Goal: Task Accomplishment & Management: Complete application form

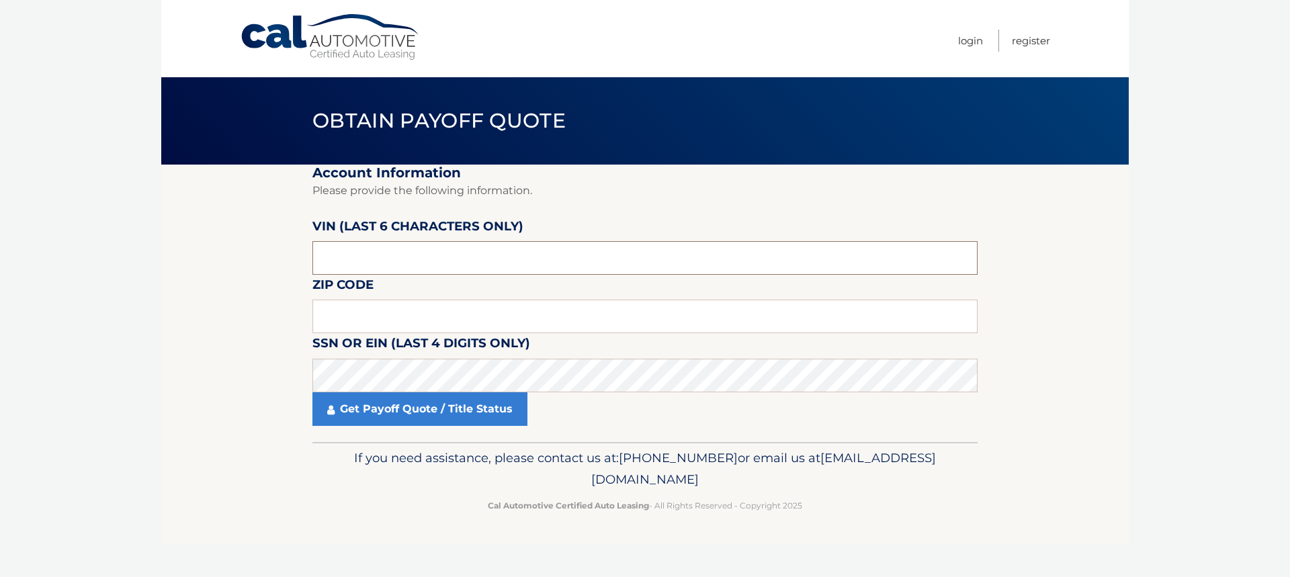
click at [489, 261] on input "text" at bounding box center [645, 258] width 665 height 34
type input "542180"
click at [380, 319] on input "text" at bounding box center [645, 317] width 665 height 34
type input "33179"
click at [414, 409] on link "Get Payoff Quote / Title Status" at bounding box center [420, 410] width 215 height 34
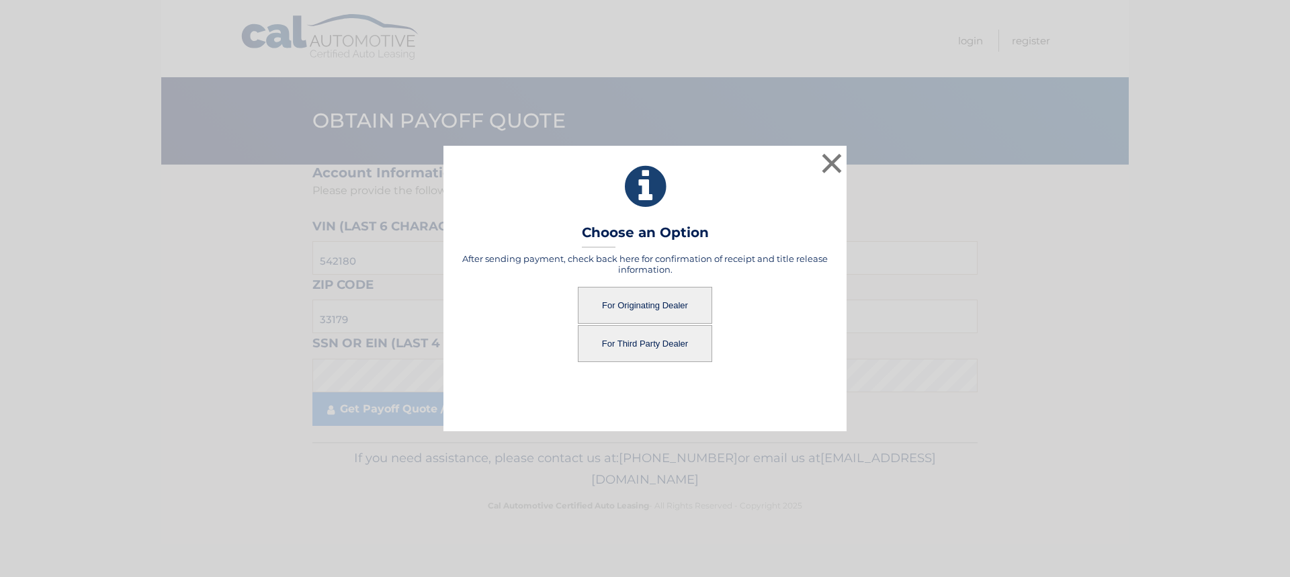
click at [655, 304] on button "For Originating Dealer" at bounding box center [645, 305] width 134 height 37
click at [629, 302] on button "For Originating Dealer" at bounding box center [645, 305] width 134 height 37
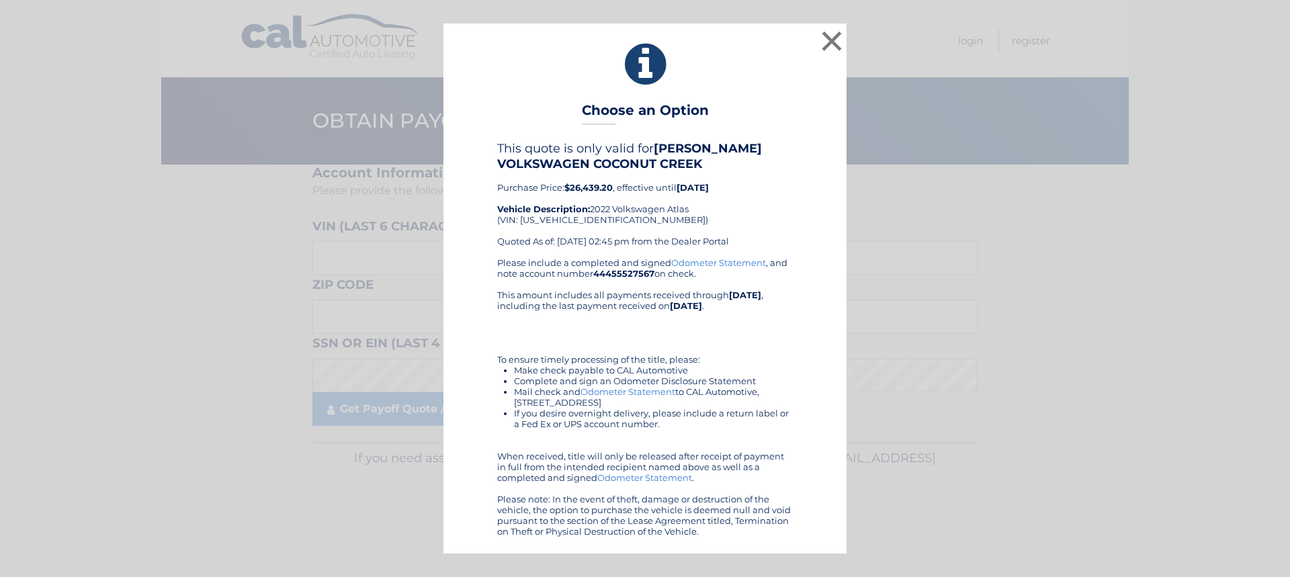
click at [628, 390] on link "Odometer Statement" at bounding box center [628, 391] width 95 height 11
